Goal: Manage account settings

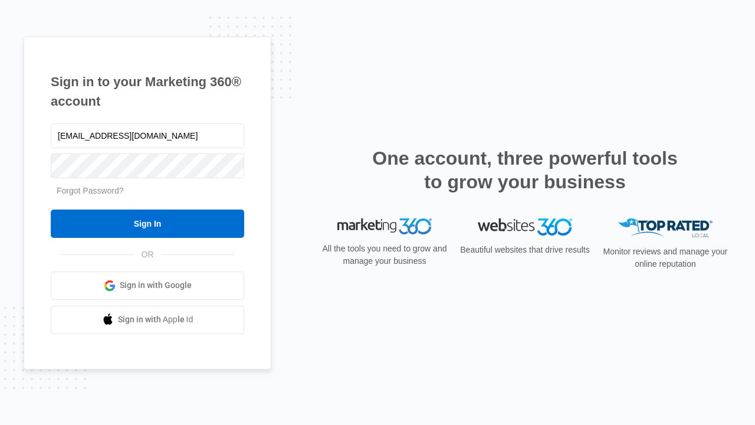
type input "dankie614@gmail.com"
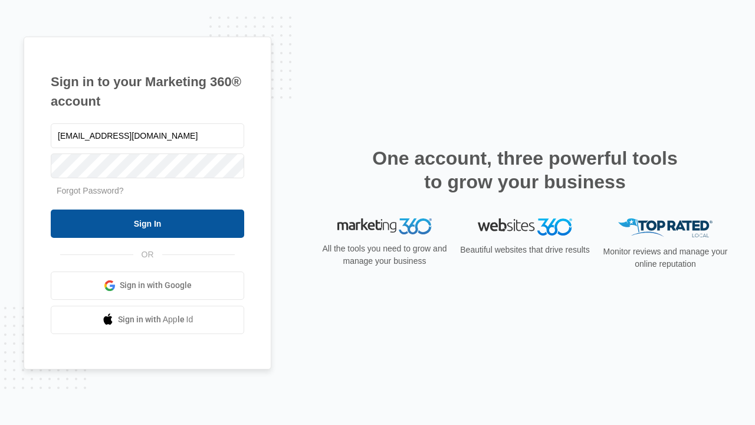
click at [148, 223] on input "Sign In" at bounding box center [148, 223] width 194 height 28
